Goal: Find contact information: Find contact information

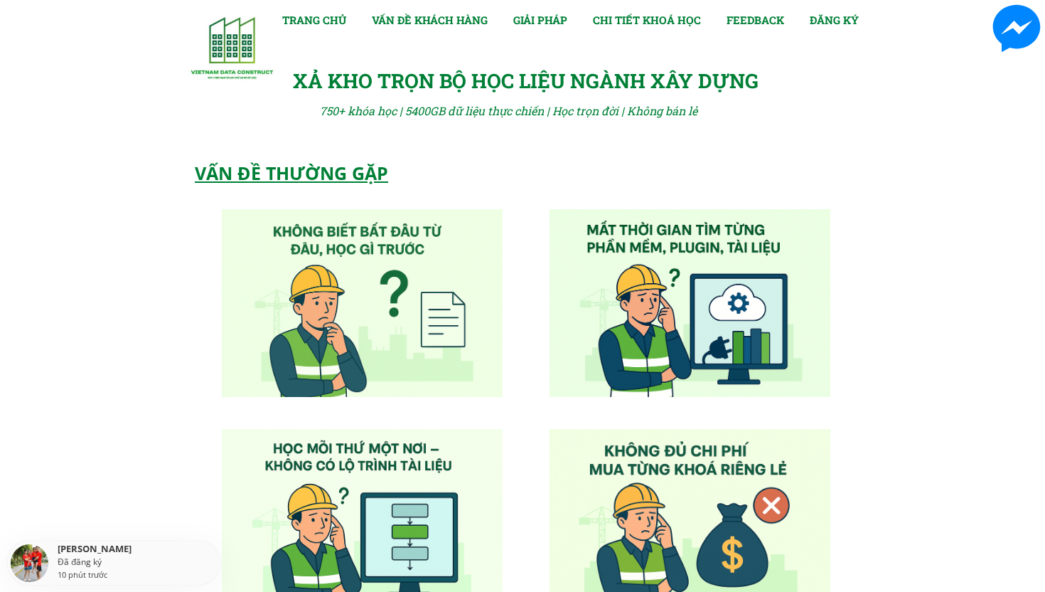
scroll to position [1050, 0]
click at [482, 102] on div "750+ khóa học | 5400GB dữ liệu thực chiến | Học trọn đời | Không bán lẻ" at bounding box center [518, 111] width 397 height 18
click at [515, 173] on div "VẤN ĐỀ THƯỜNG GẶP" at bounding box center [362, 173] width 334 height 28
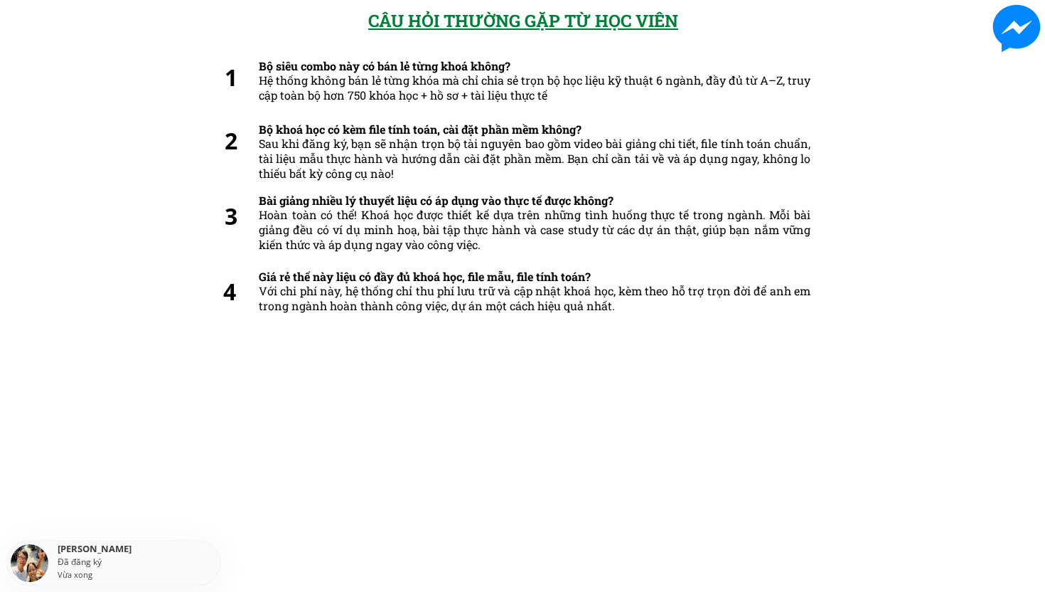
scroll to position [7161, 0]
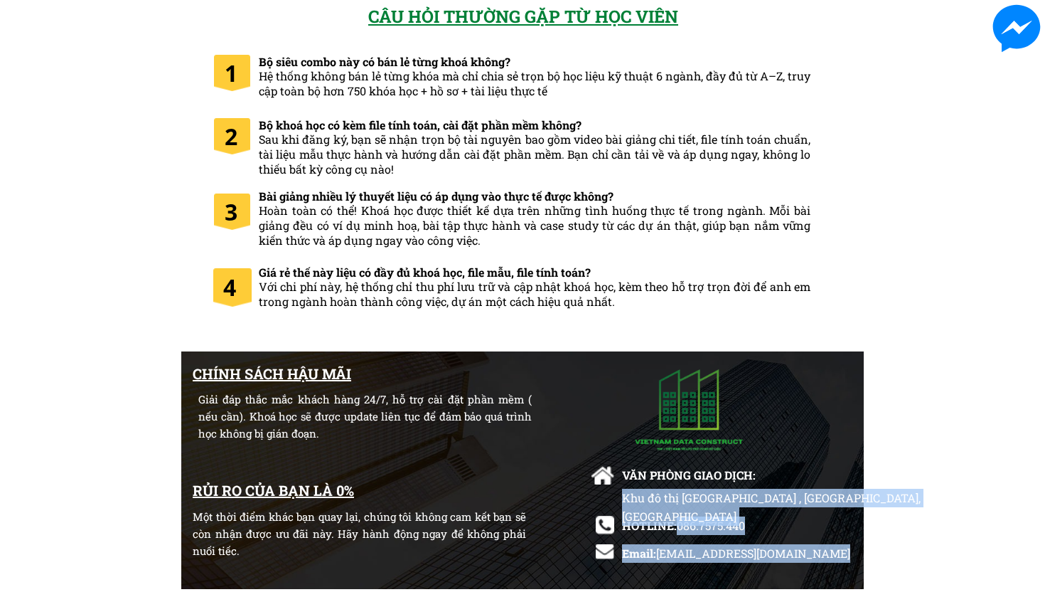
drag, startPoint x: 679, startPoint y: 529, endPoint x: 751, endPoint y: 524, distance: 72.7
click at [751, 524] on div "CHÍNH SÁCH HẬU MÃI Giải đáp thắc mắc khách hàng 24/7, hỗ trợ cài đặt phần mềm (…" at bounding box center [522, 471] width 683 height 240
click at [751, 524] on div "Khu đô thị [GEOGRAPHIC_DATA] , [GEOGRAPHIC_DATA], [GEOGRAPHIC_DATA]" at bounding box center [788, 515] width 333 height 55
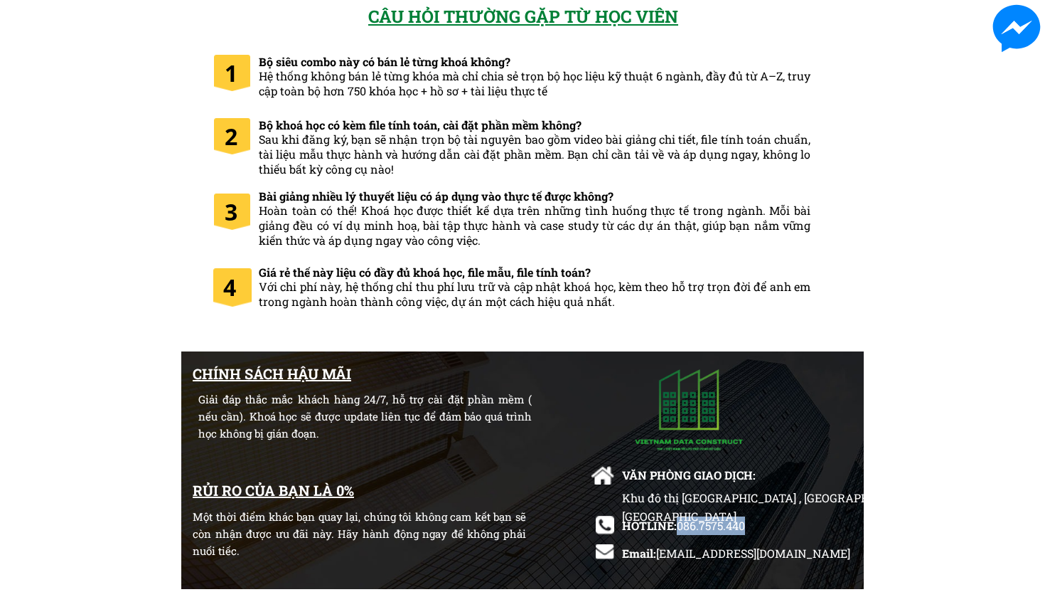
drag, startPoint x: 680, startPoint y: 526, endPoint x: 747, endPoint y: 526, distance: 67.5
click at [747, 526] on div "HOTLINE: 086.7575.440" at bounding box center [716, 525] width 188 height 18
copy span "086.7575.440"
